Goal: Task Accomplishment & Management: Complete application form

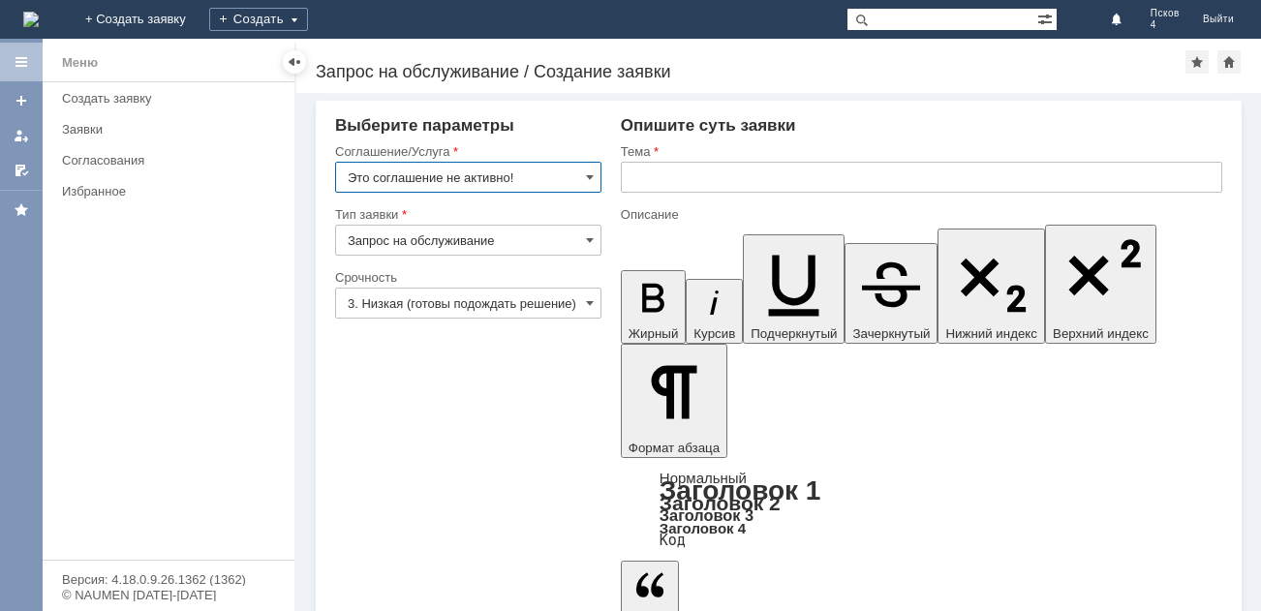
click at [583, 178] on input "Это соглашение не активно!" at bounding box center [468, 177] width 266 height 31
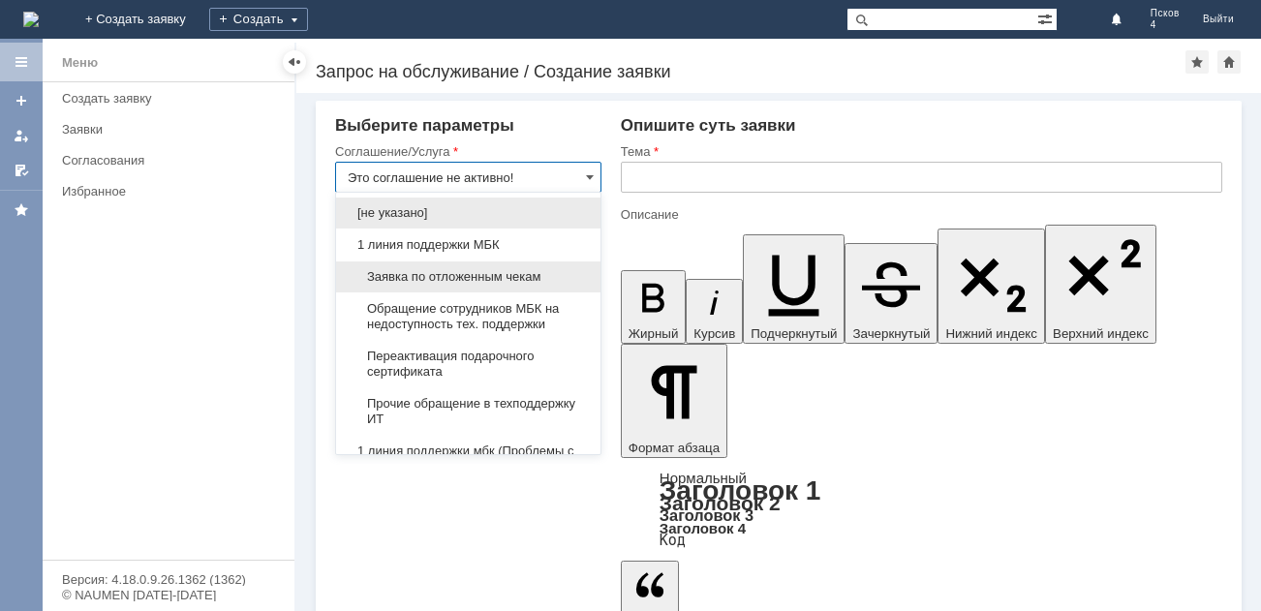
click at [449, 276] on span "Заявка по отложенным чекам" at bounding box center [468, 276] width 241 height 15
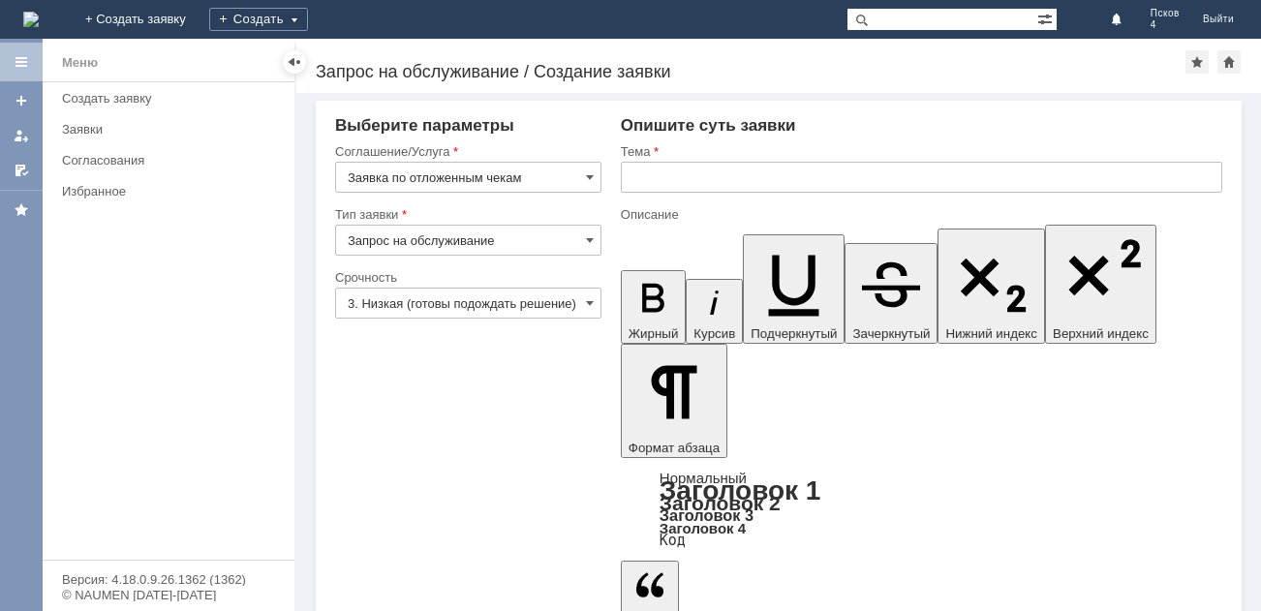
type input "Заявка по отложенным чекам"
click at [717, 182] on input "text" at bounding box center [921, 177] width 601 height 31
type input "[DATE]"
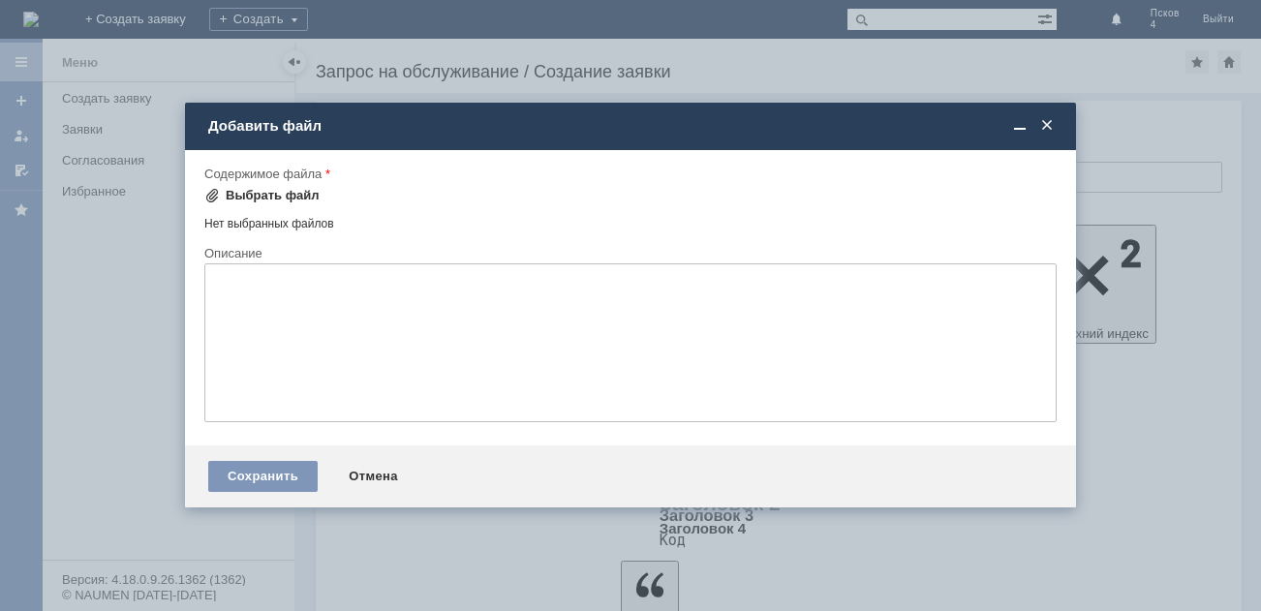
click at [226, 195] on div "Выбрать файл" at bounding box center [273, 195] width 94 height 15
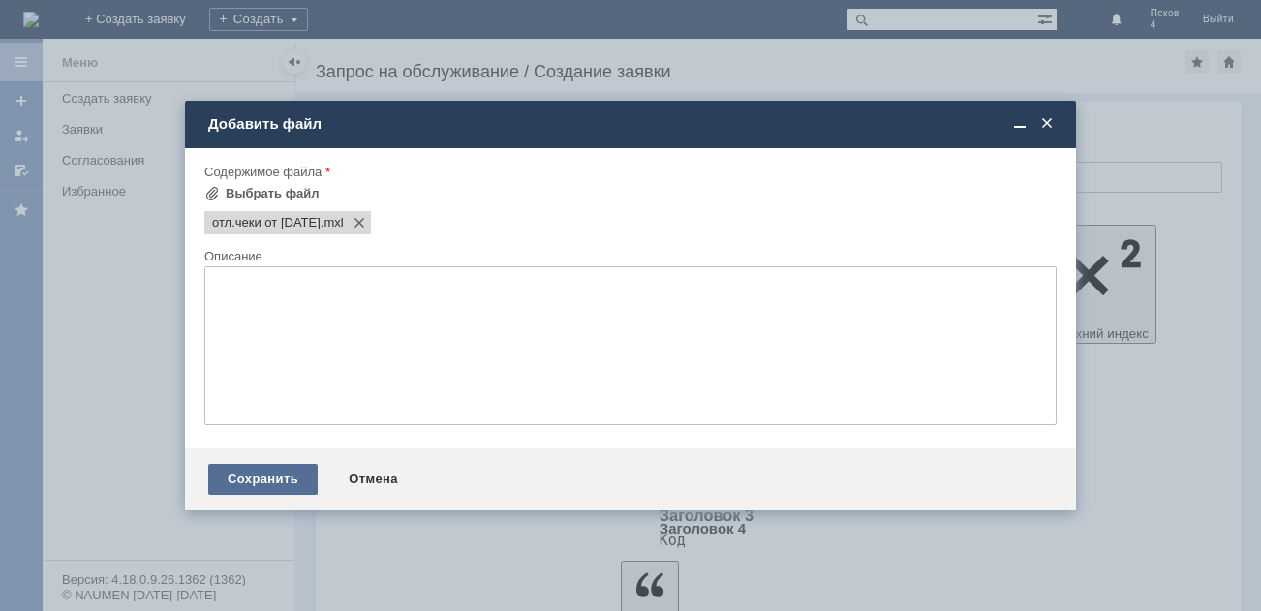
click at [238, 478] on div "Сохранить" at bounding box center [262, 479] width 109 height 31
